Goal: Find specific page/section: Locate a particular part of the current website

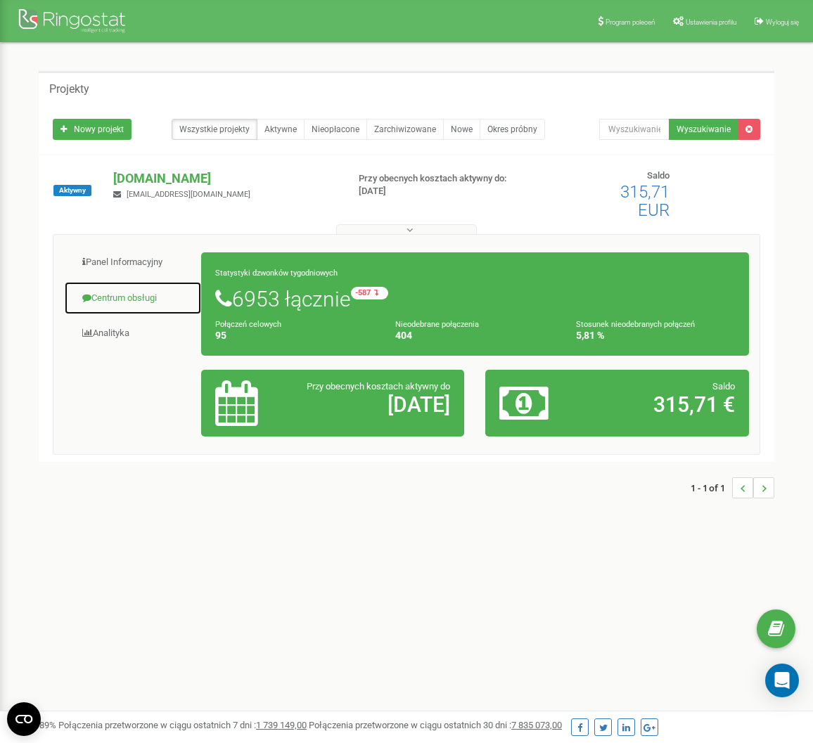
click at [115, 299] on link "Centrum obsługi" at bounding box center [133, 298] width 138 height 34
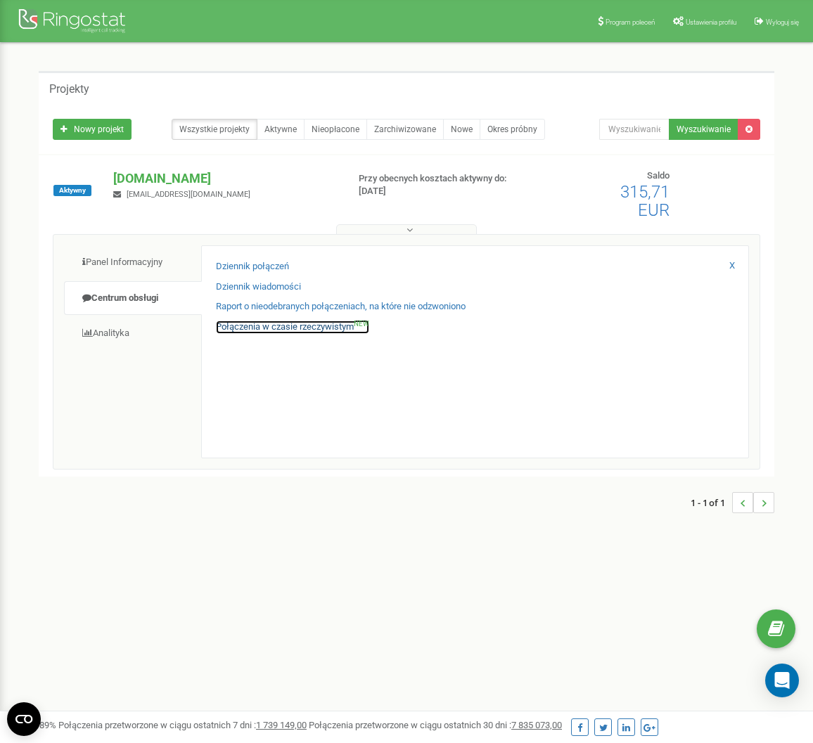
click at [302, 331] on link "Połączenia w czasie rzeczywistym NEW" at bounding box center [292, 327] width 153 height 13
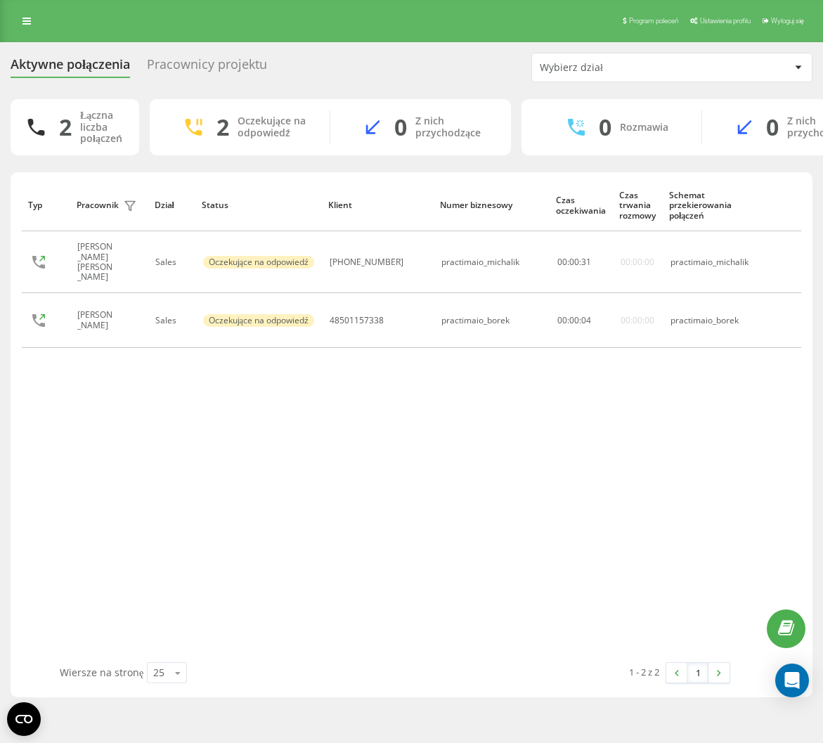
click at [207, 365] on div "Typ Pracownik filtra Dział Status Klient Numer biznesowy Czas oczekiwania Czas …" at bounding box center [411, 420] width 779 height 483
